Goal: Task Accomplishment & Management: Manage account settings

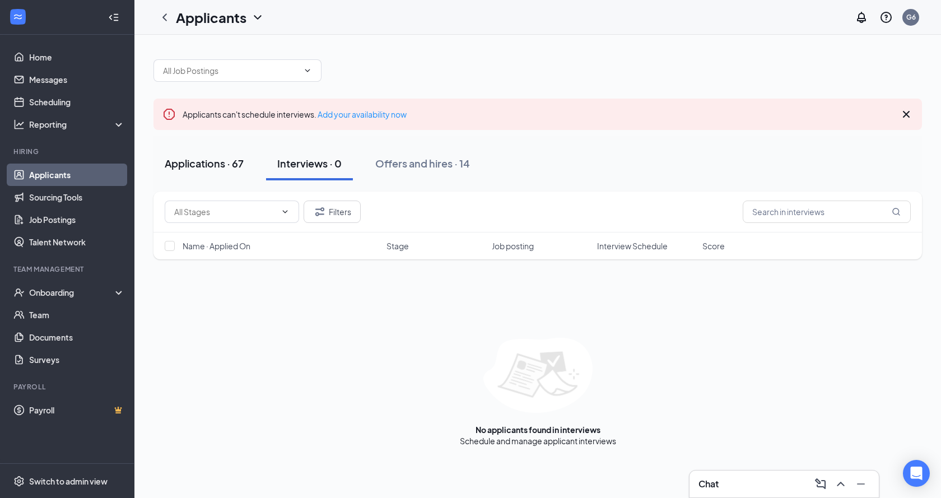
click at [184, 161] on div "Applications · 67" at bounding box center [204, 163] width 79 height 14
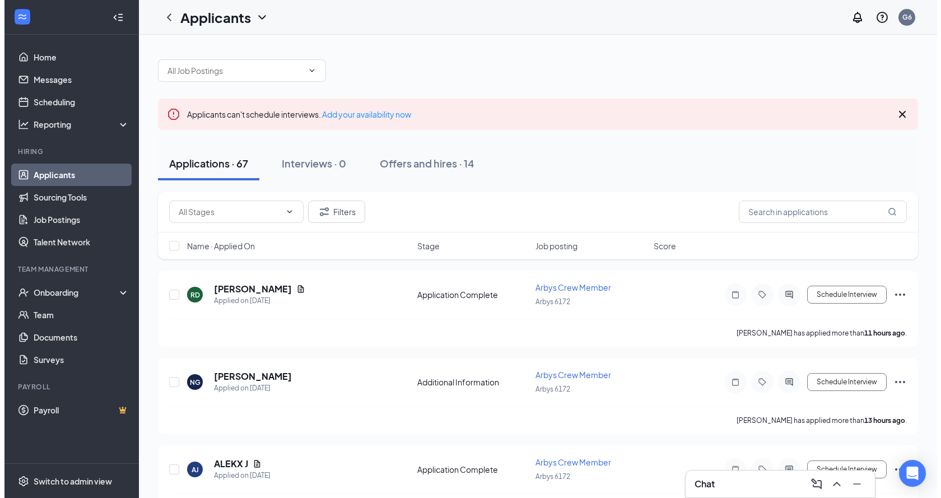
scroll to position [56, 0]
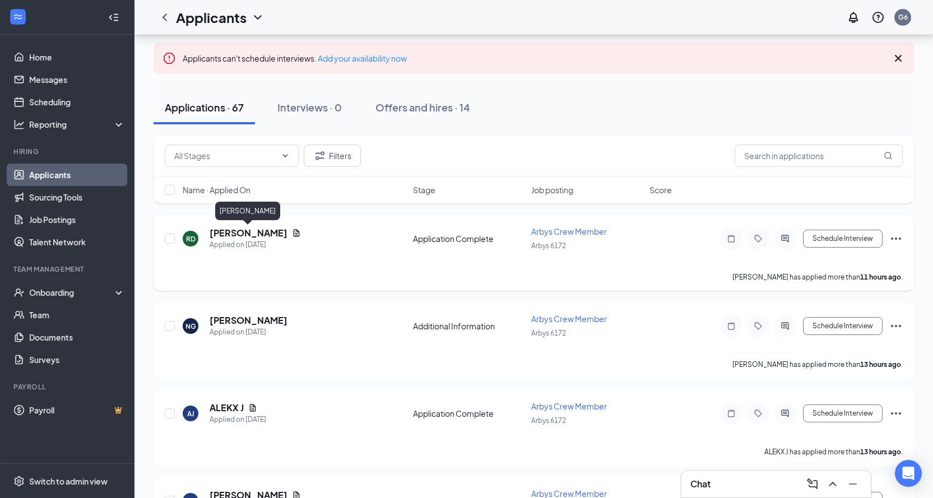
click at [273, 228] on h5 "[PERSON_NAME]" at bounding box center [248, 233] width 78 height 12
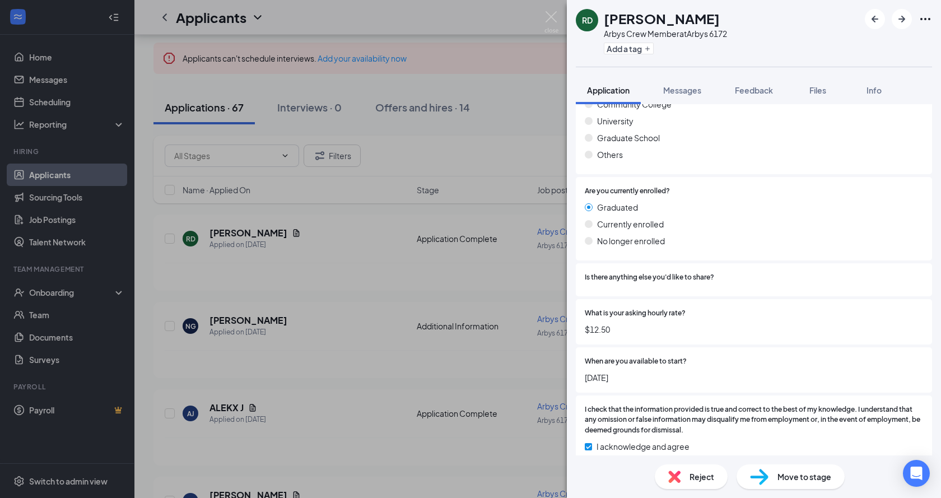
scroll to position [805, 0]
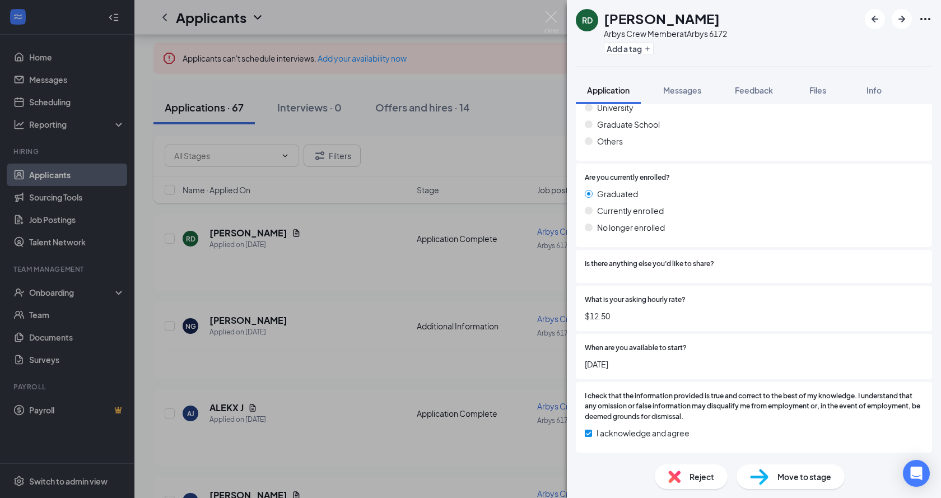
click at [816, 469] on div "Move to stage" at bounding box center [791, 476] width 108 height 25
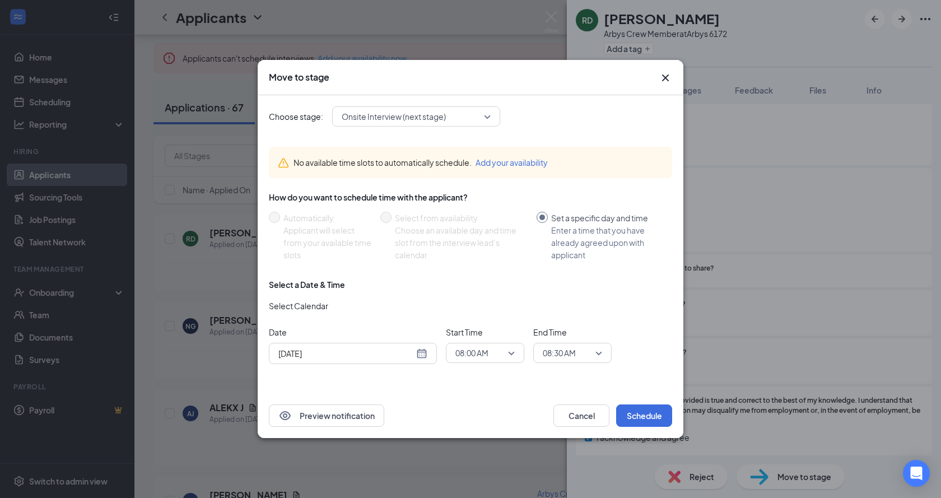
click at [513, 347] on span "08:00 AM" at bounding box center [484, 352] width 59 height 17
click at [475, 241] on span "03:00 PM" at bounding box center [471, 241] width 33 height 12
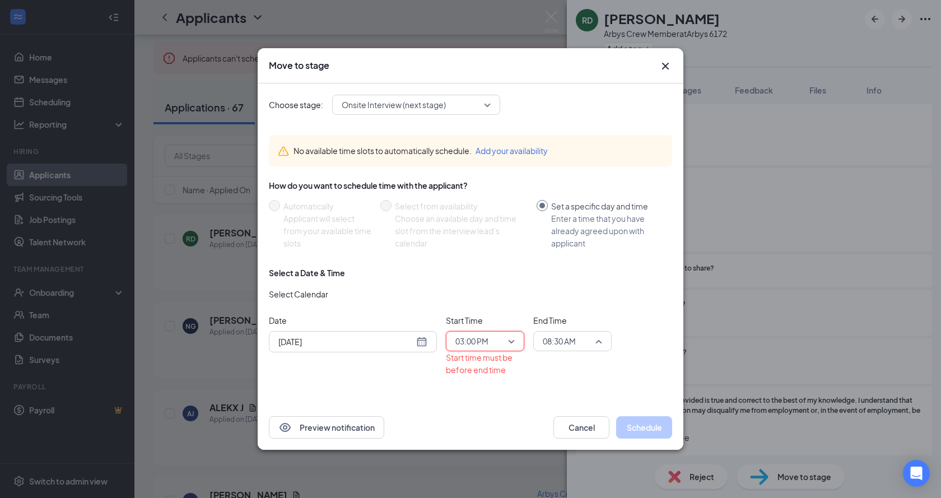
click at [600, 339] on span "08:30 AM" at bounding box center [572, 341] width 59 height 17
click at [563, 210] on span "03:30 PM" at bounding box center [558, 206] width 33 height 12
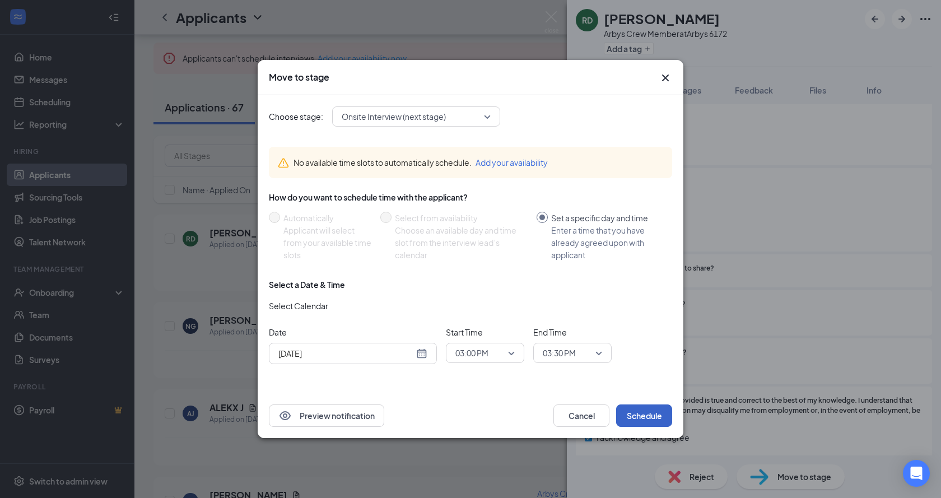
click at [649, 416] on button "Schedule" at bounding box center [644, 415] width 56 height 22
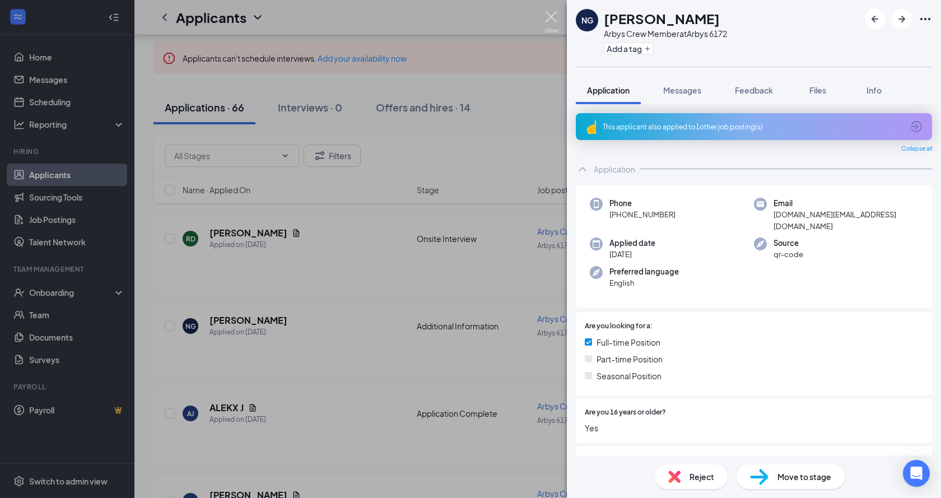
click at [551, 11] on img at bounding box center [551, 22] width 14 height 22
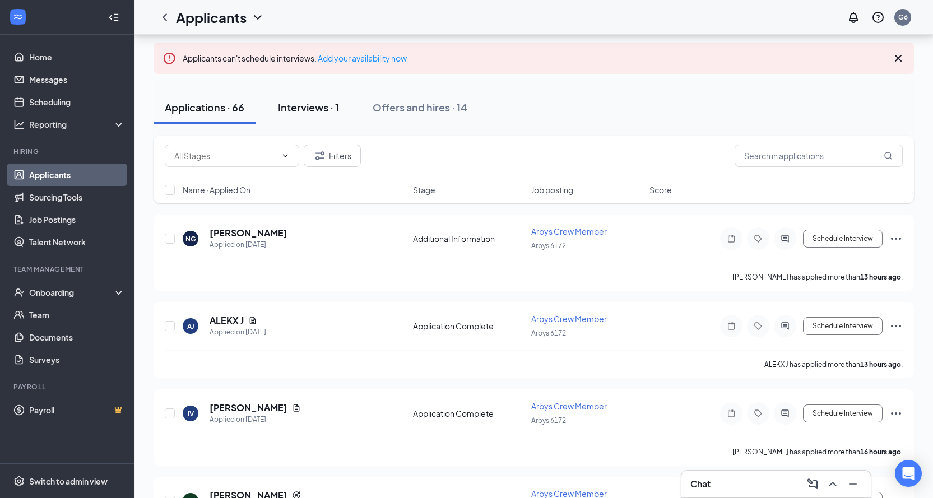
click at [319, 103] on div "Interviews · 1" at bounding box center [308, 107] width 61 height 14
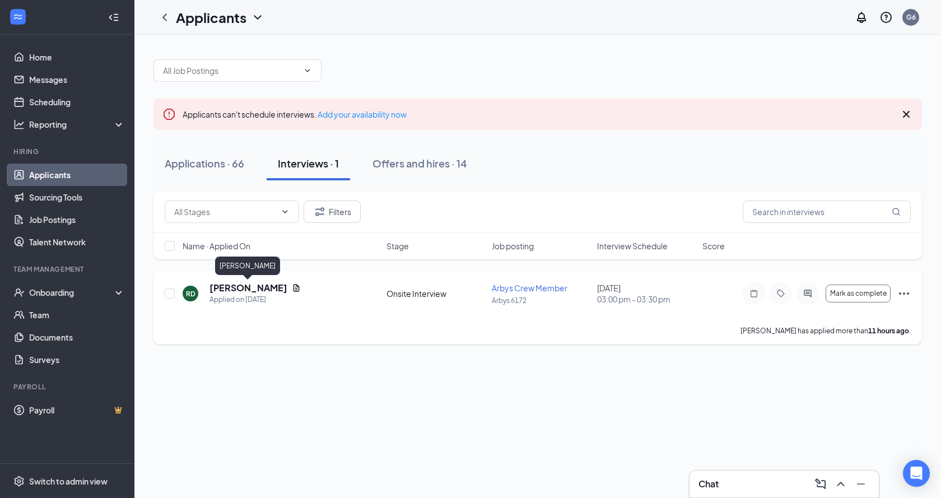
click at [242, 283] on h5 "[PERSON_NAME]" at bounding box center [248, 288] width 78 height 12
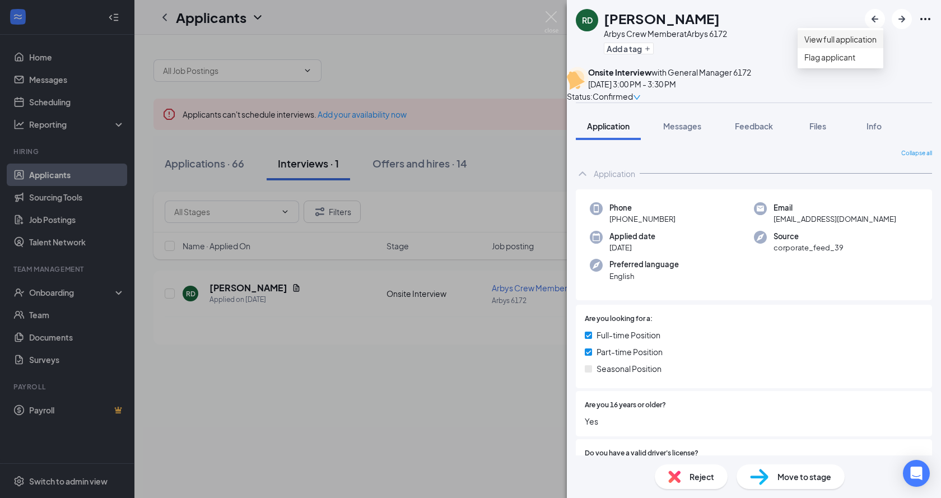
click at [873, 45] on link "View full application" at bounding box center [840, 39] width 72 height 12
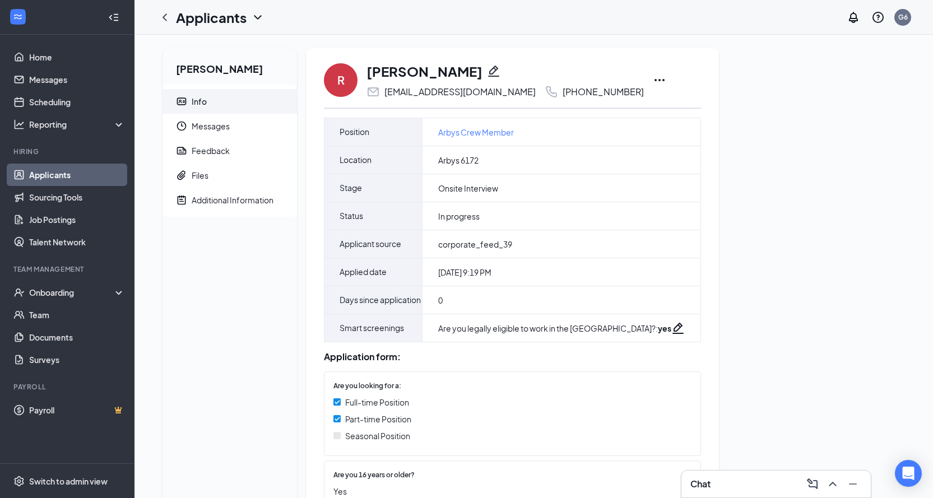
click at [654, 81] on icon "Ellipses" at bounding box center [659, 80] width 10 height 2
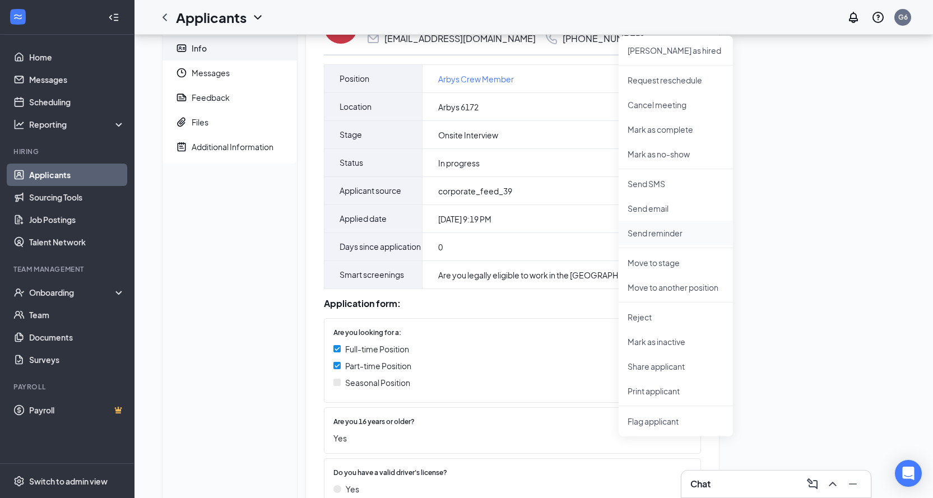
scroll to position [112, 0]
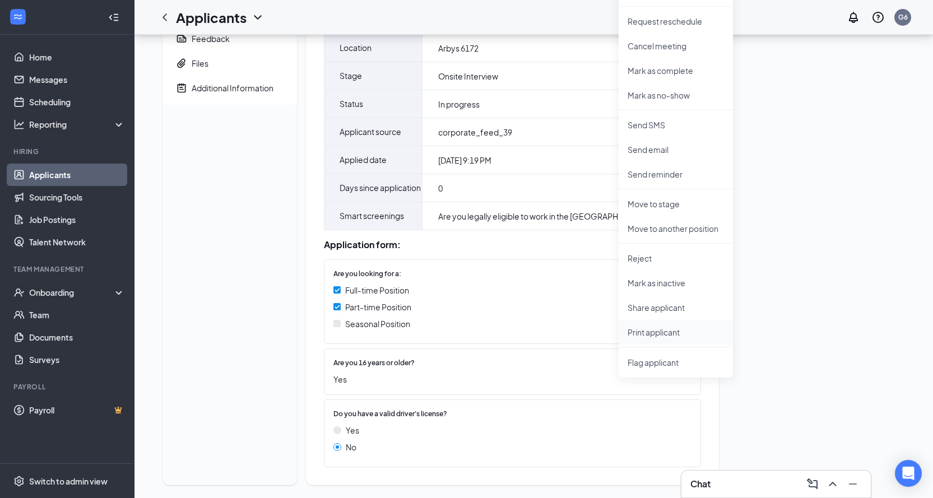
click at [650, 329] on p "Print applicant" at bounding box center [675, 332] width 96 height 11
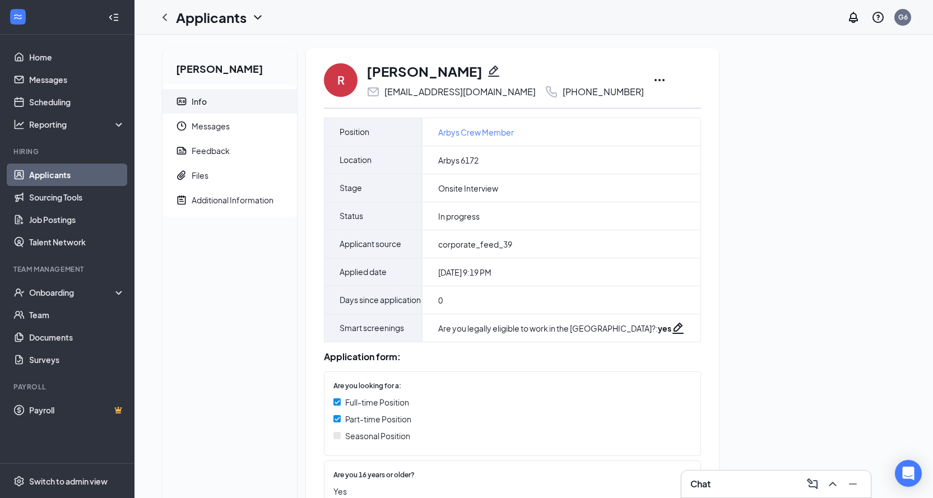
click at [40, 176] on link "Applicants" at bounding box center [77, 175] width 96 height 22
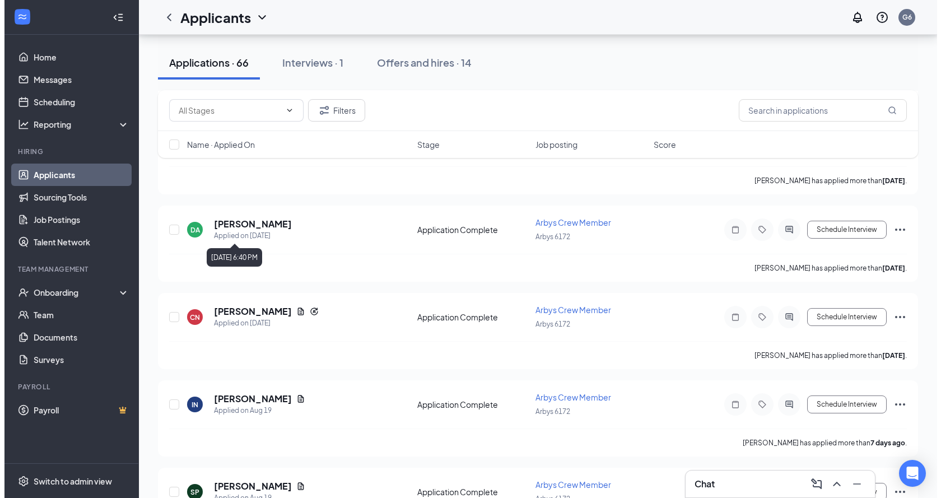
scroll to position [784, 0]
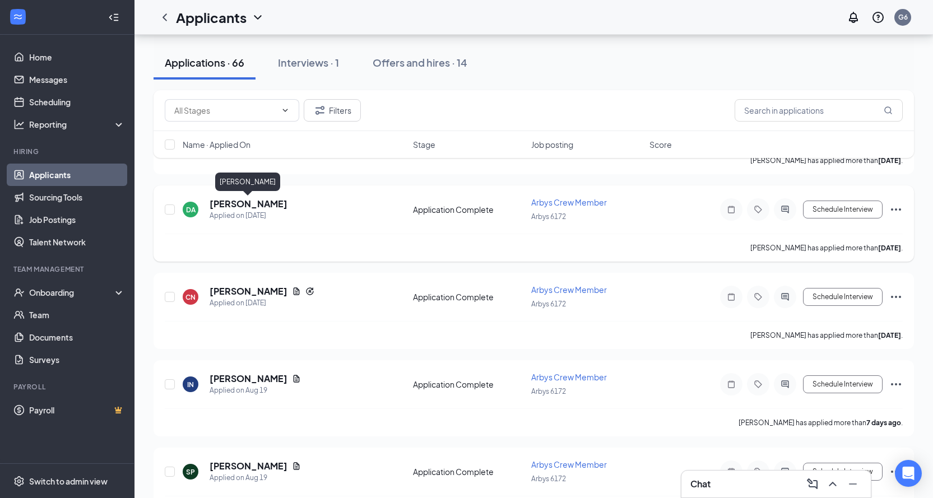
click at [254, 204] on h5 "[PERSON_NAME]" at bounding box center [248, 204] width 78 height 12
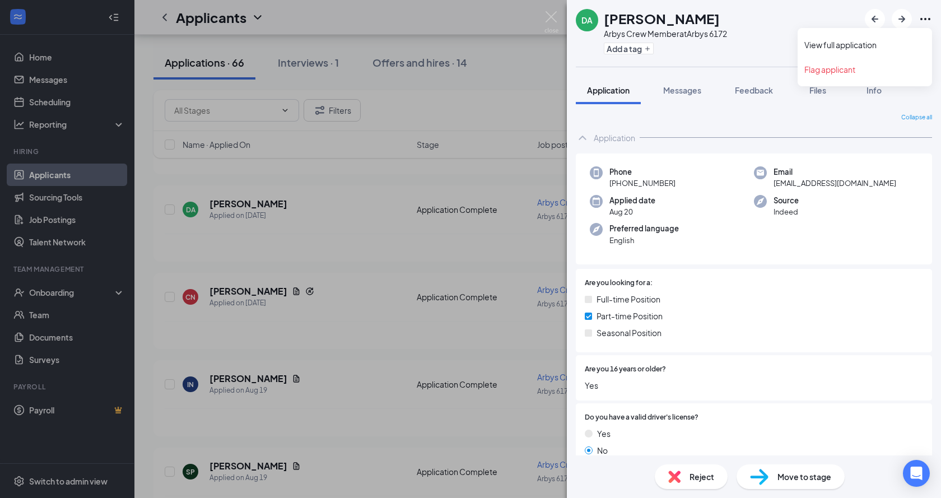
click at [930, 21] on icon "Ellipses" at bounding box center [925, 18] width 13 height 13
click at [840, 48] on link "View full application" at bounding box center [864, 44] width 121 height 11
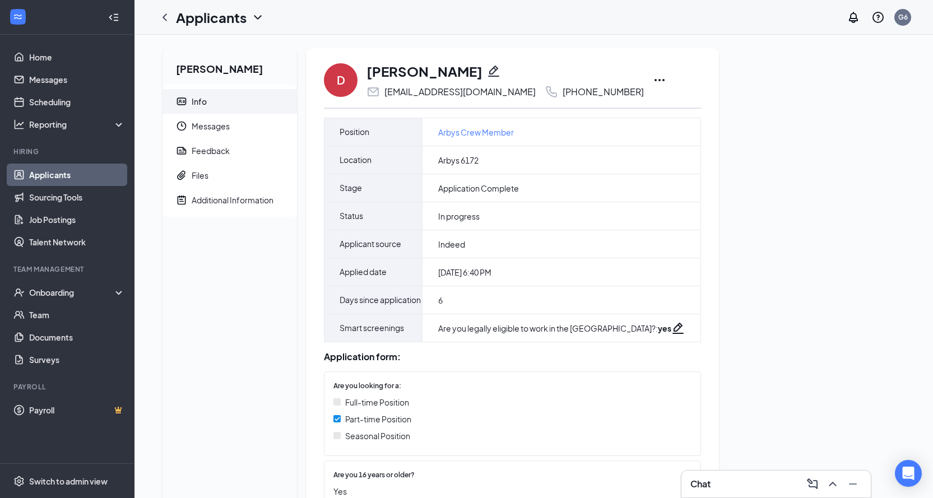
click at [653, 74] on icon "Ellipses" at bounding box center [659, 79] width 13 height 13
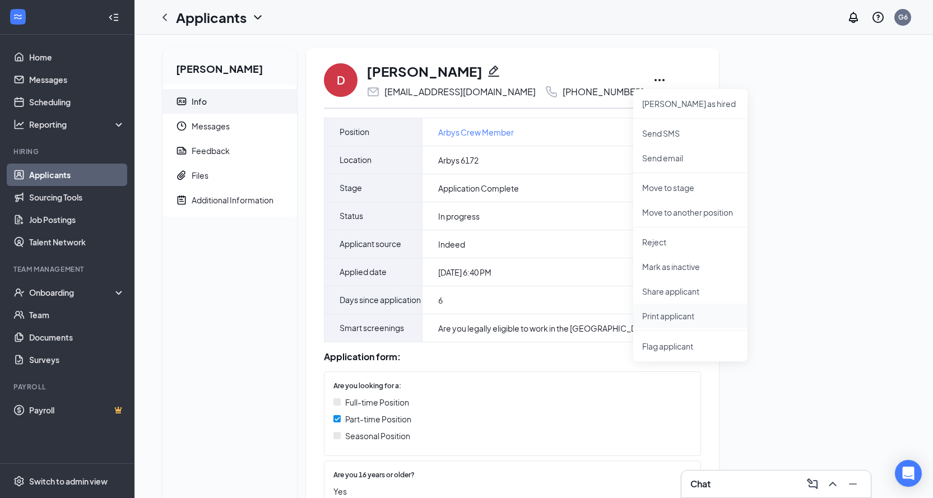
click at [664, 313] on p "Print applicant" at bounding box center [690, 315] width 96 height 11
